Goal: Task Accomplishment & Management: Manage account settings

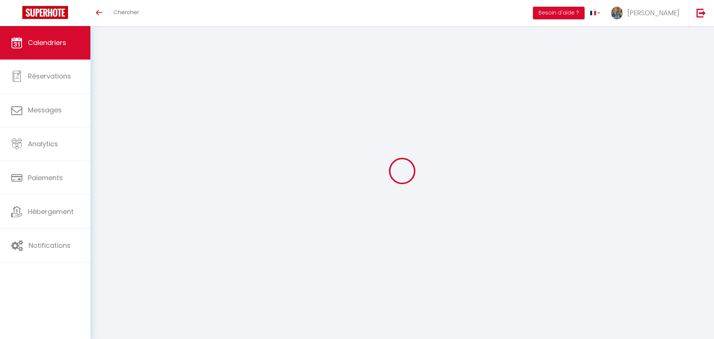
select select
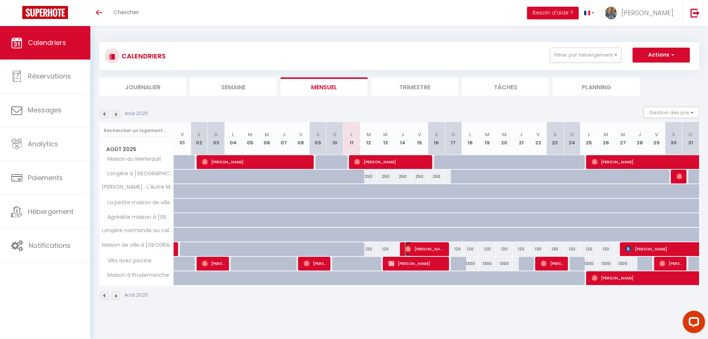
click at [412, 247] on span "[PERSON_NAME]" at bounding box center [425, 249] width 40 height 14
select select "OK"
select select "0"
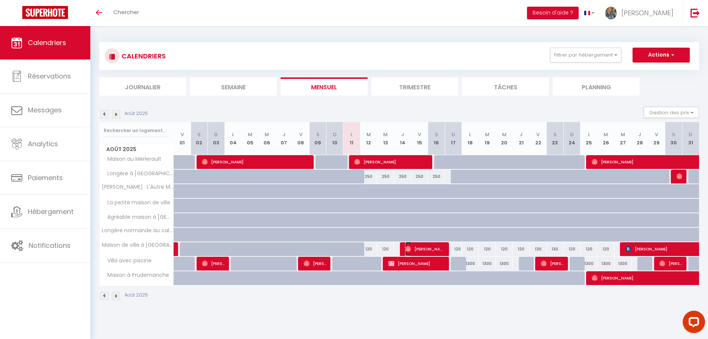
select select "1"
select select
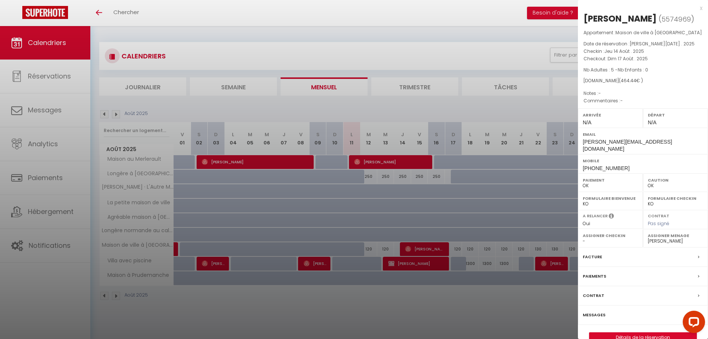
click at [702, 10] on div "x" at bounding box center [640, 8] width 125 height 9
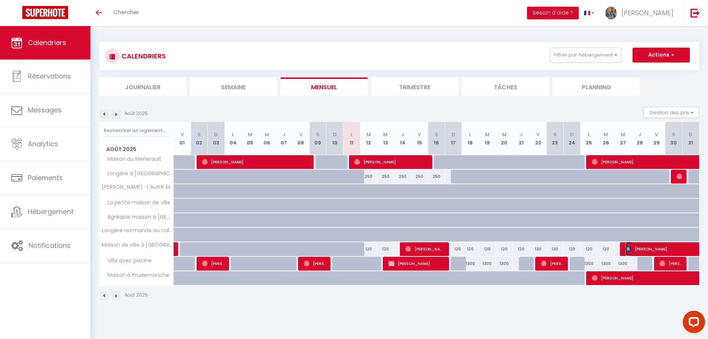
click at [631, 251] on img at bounding box center [629, 249] width 6 height 6
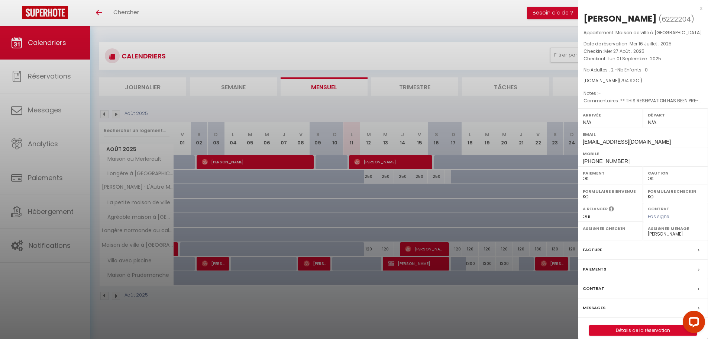
click at [701, 8] on div "x" at bounding box center [640, 8] width 125 height 9
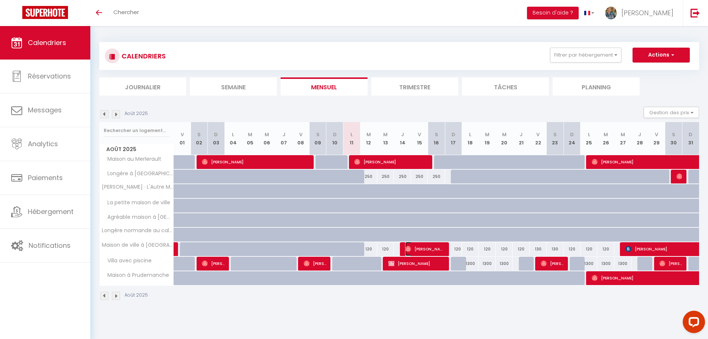
click at [422, 248] on span "[PERSON_NAME]" at bounding box center [425, 249] width 40 height 14
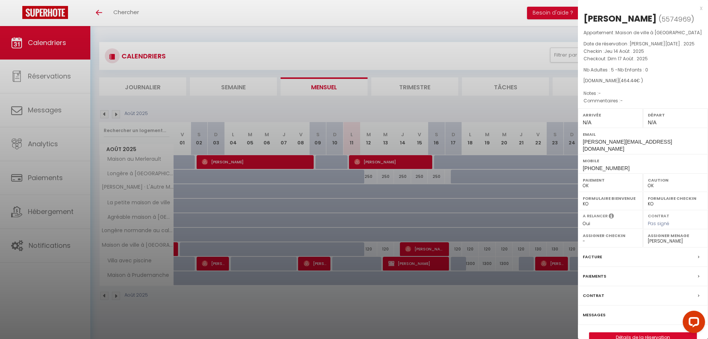
click at [703, 9] on div "x [PERSON_NAME] ( 5574969 ) Appartement : [GEOGRAPHIC_DATA] à [GEOGRAPHIC_DATA]…" at bounding box center [643, 177] width 130 height 354
click at [701, 9] on div "x" at bounding box center [640, 8] width 125 height 9
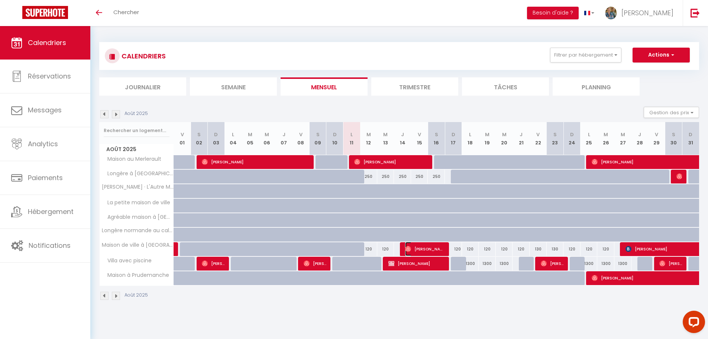
click at [415, 252] on span "[PERSON_NAME]" at bounding box center [425, 249] width 40 height 14
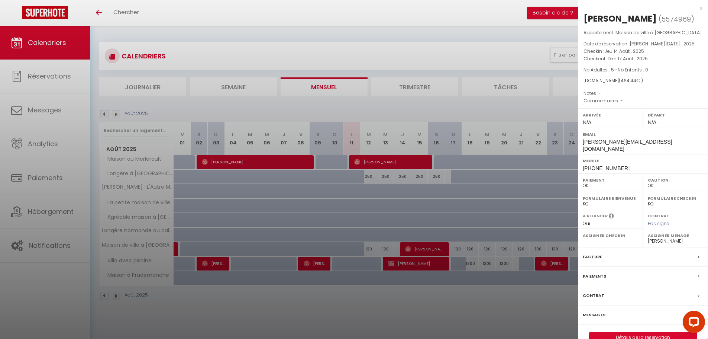
click at [415, 249] on div at bounding box center [354, 169] width 708 height 339
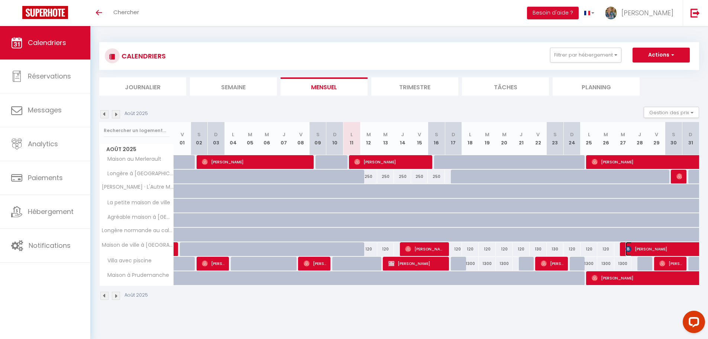
click at [640, 249] on span "[PERSON_NAME]" at bounding box center [669, 249] width 86 height 14
select select "40834"
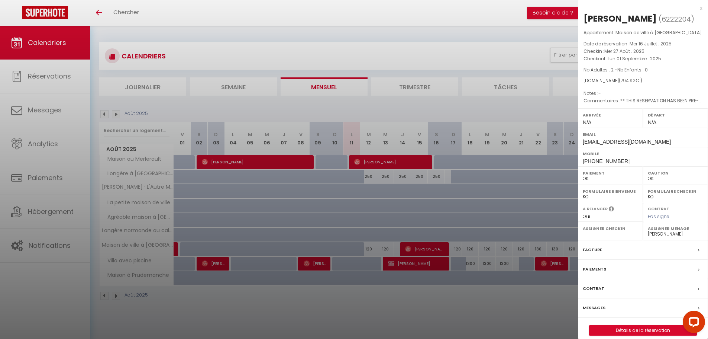
click at [701, 10] on div "x" at bounding box center [640, 8] width 125 height 9
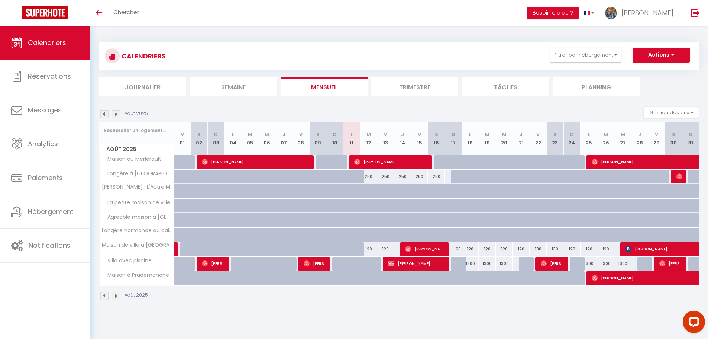
click at [115, 297] on img at bounding box center [116, 295] width 8 height 8
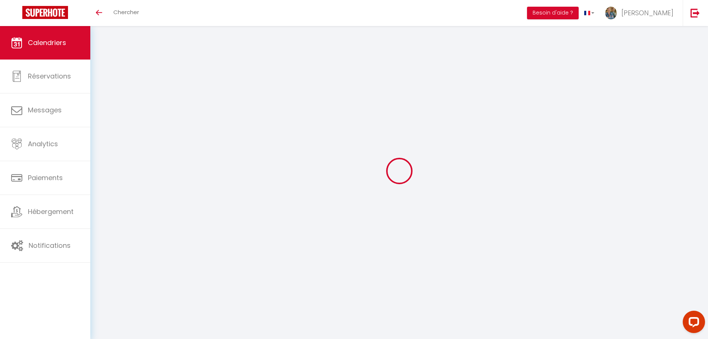
select select "0"
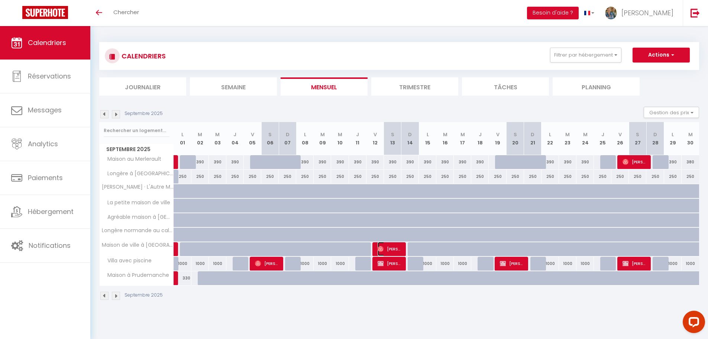
click at [394, 248] on span "[PERSON_NAME]" at bounding box center [389, 249] width 23 height 14
select select "46482"
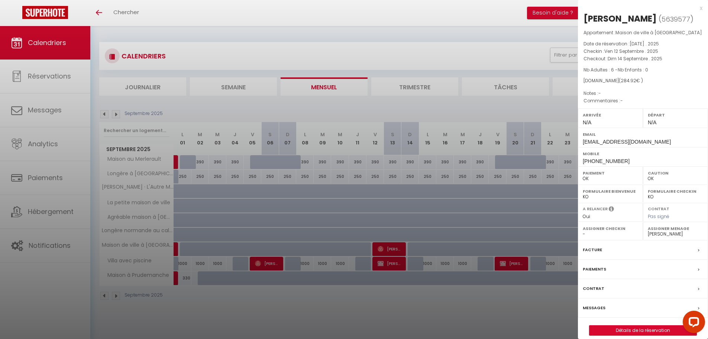
click at [394, 248] on div at bounding box center [354, 169] width 708 height 339
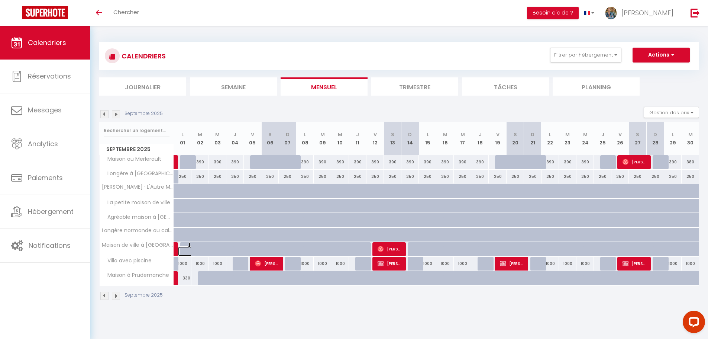
click at [186, 247] on link at bounding box center [186, 251] width 17 height 10
type input "95"
select select "1"
type input "Lun 01 Septembre 2025"
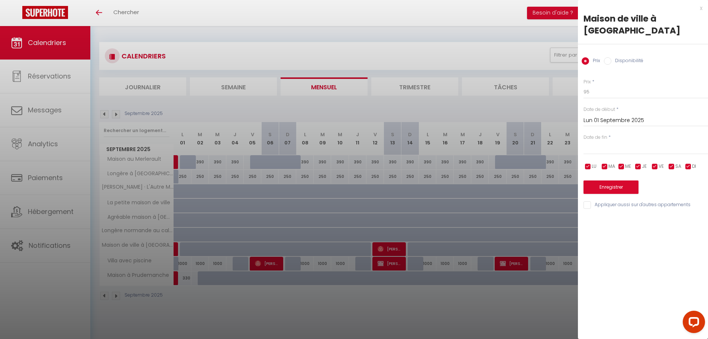
click at [605, 63] on input "Disponibilité" at bounding box center [607, 60] width 7 height 7
radio input "true"
radio input "false"
click at [612, 148] on input "text" at bounding box center [646, 149] width 125 height 10
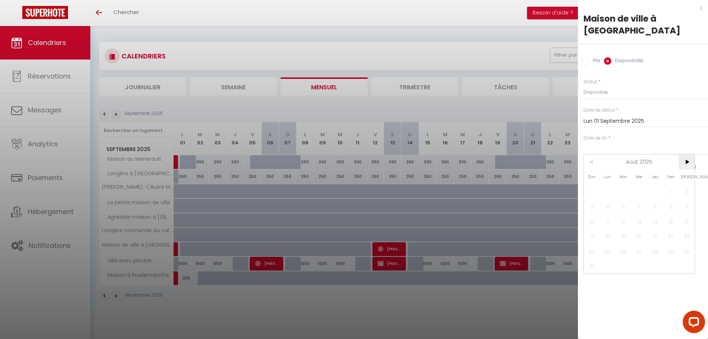
click at [689, 163] on span ">" at bounding box center [687, 161] width 16 height 15
click at [668, 204] on span "12" at bounding box center [671, 206] width 16 height 15
type input "Ven 12 Septembre 2025"
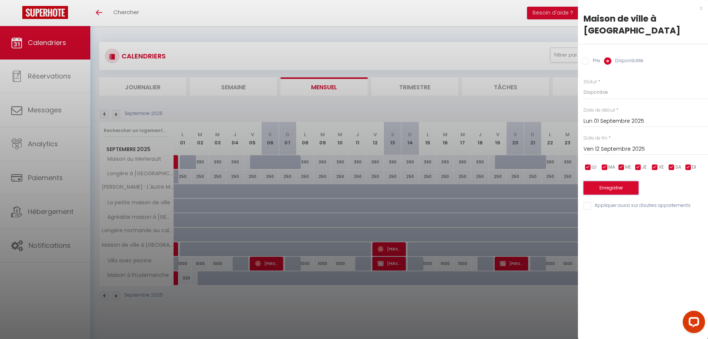
click at [603, 189] on button "Enregistrer" at bounding box center [611, 187] width 55 height 13
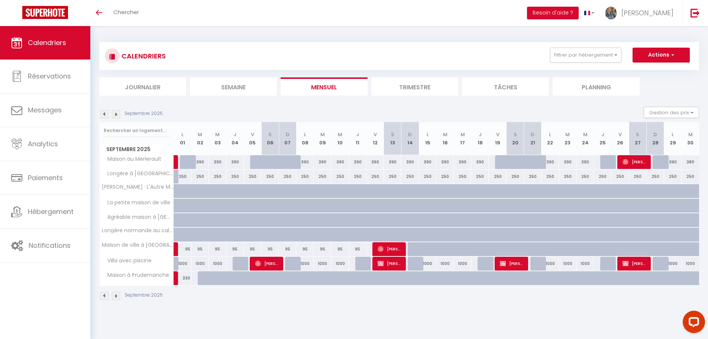
click at [116, 117] on img at bounding box center [116, 114] width 8 height 8
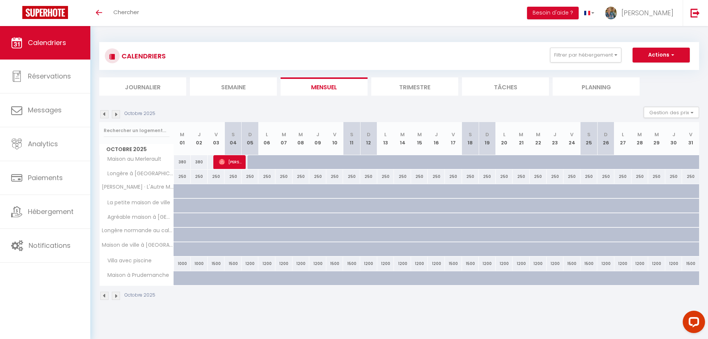
click at [106, 116] on img at bounding box center [104, 114] width 8 height 8
